Goal: Information Seeking & Learning: Learn about a topic

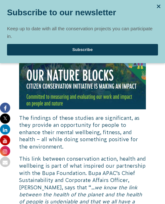
scroll to position [1052, 0]
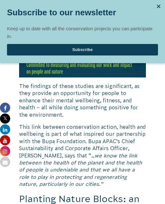
click at [157, 6] on div at bounding box center [159, 7] width 10 height 10
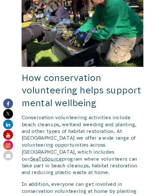
scroll to position [446, 0]
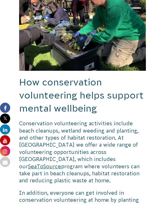
click at [61, 87] on span "How conservation volunteering helps support mental wellbeing" at bounding box center [81, 95] width 125 height 36
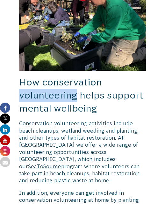
click at [61, 87] on span "How conservation volunteering helps support mental wellbeing" at bounding box center [81, 95] width 125 height 36
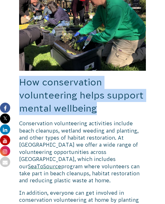
click at [61, 87] on span "How conservation volunteering helps support mental wellbeing" at bounding box center [81, 95] width 125 height 36
copy div "How conservation volunteering helps support mental wellbeing"
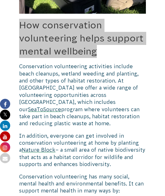
scroll to position [510, 0]
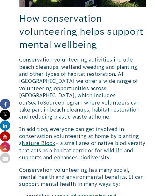
click at [92, 77] on p "Conservation volunteering activities include beach cleanups, wetland weeding an…" at bounding box center [82, 88] width 127 height 64
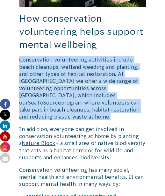
click at [92, 77] on p "Conservation volunteering activities include beach cleanups, wetland weeding an…" at bounding box center [82, 88] width 127 height 64
copy div "Conservation volunteering activities include beach cleanups, wetland weeding an…"
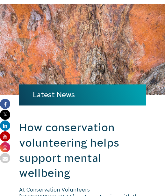
scroll to position [0, 0]
